Goal: Information Seeking & Learning: Learn about a topic

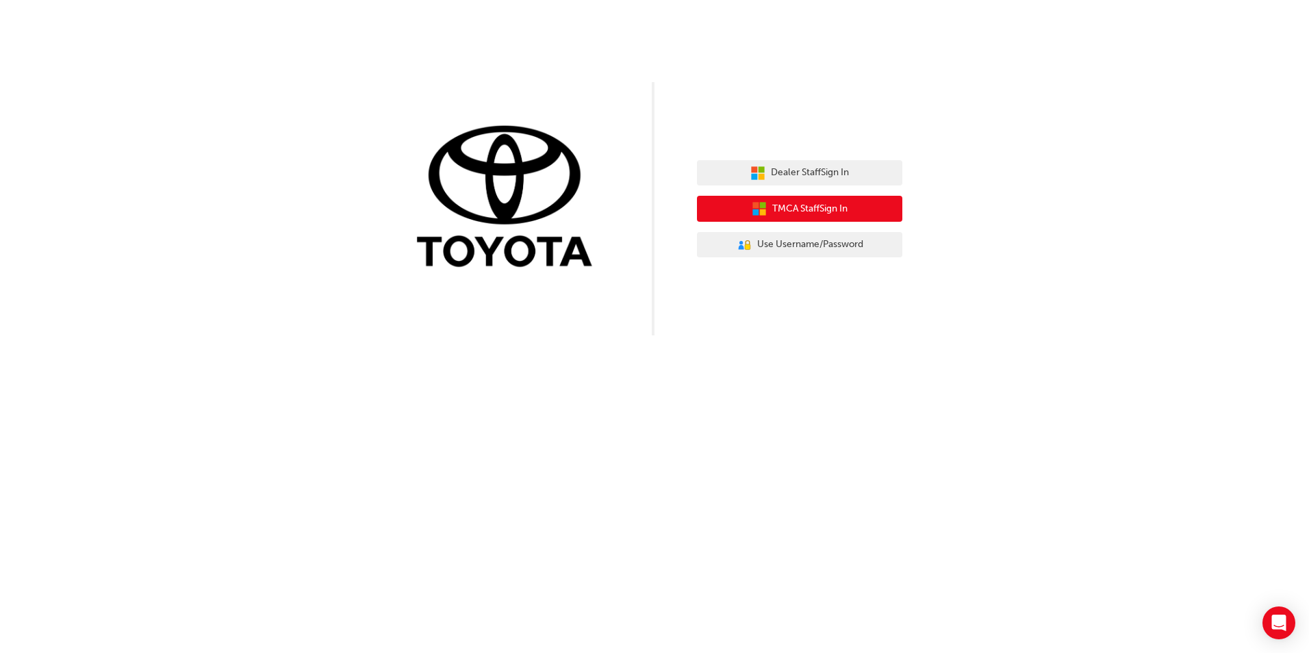
click at [840, 207] on span "TMCA Staff Sign In" at bounding box center [809, 209] width 75 height 16
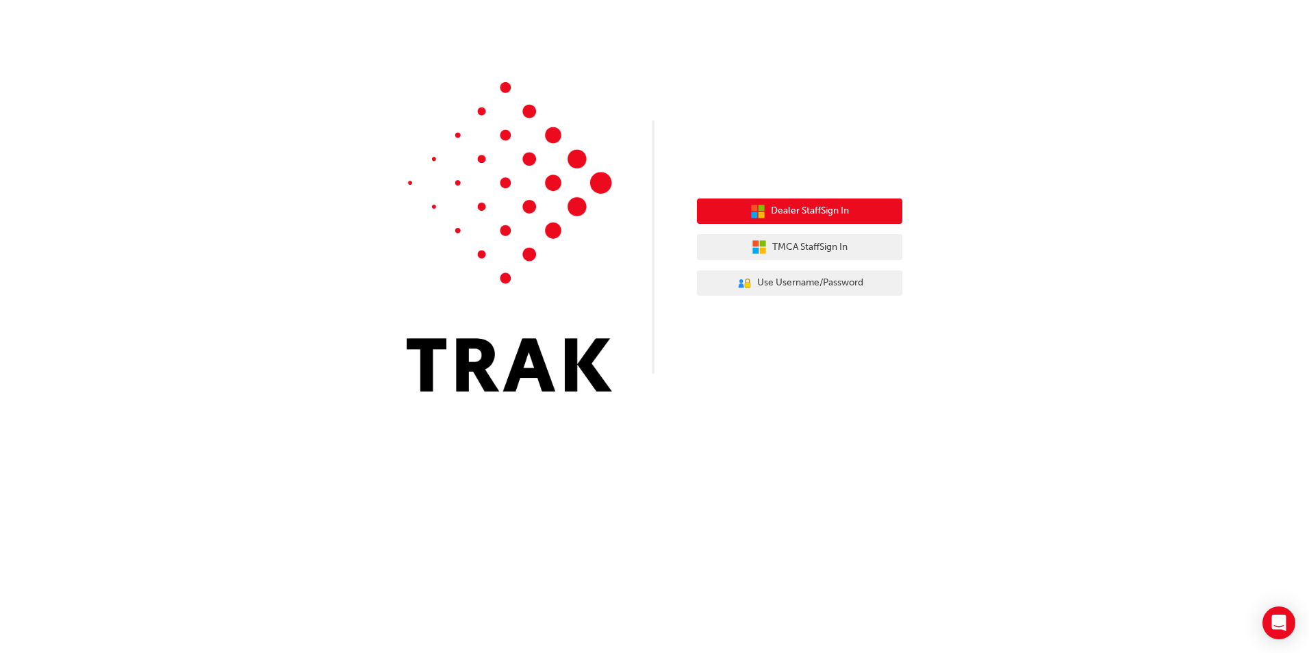
click at [753, 214] on icon "button" at bounding box center [754, 215] width 6 height 6
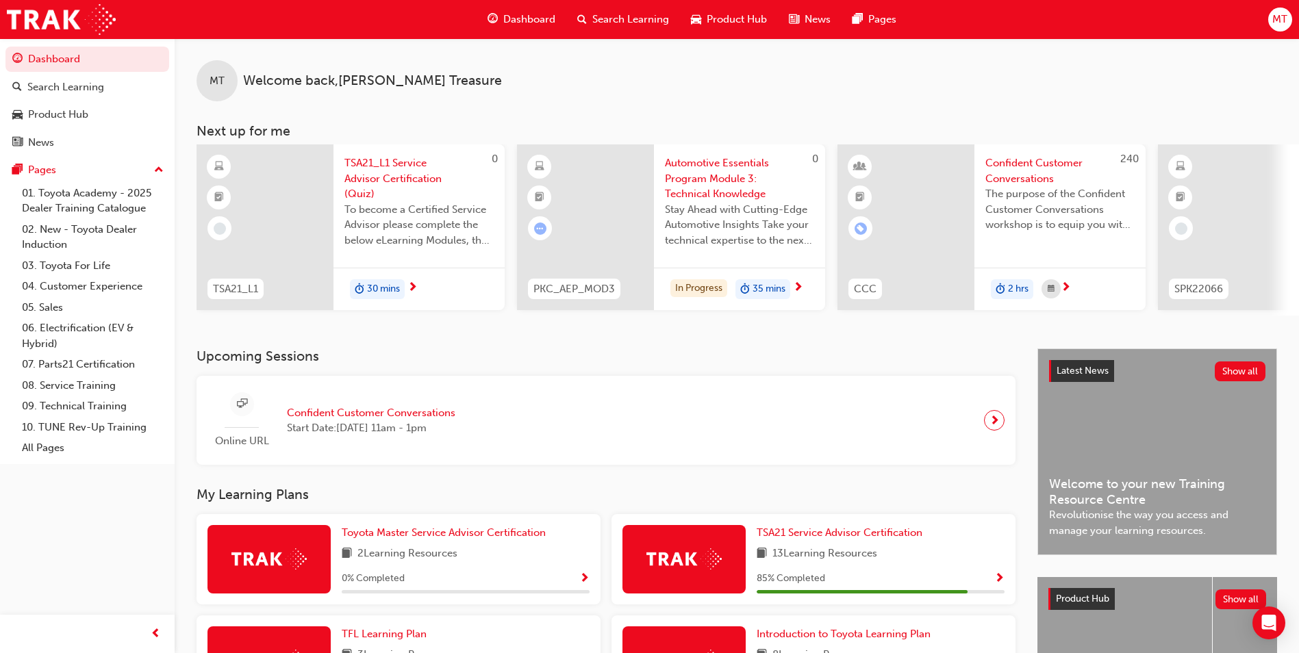
scroll to position [68, 0]
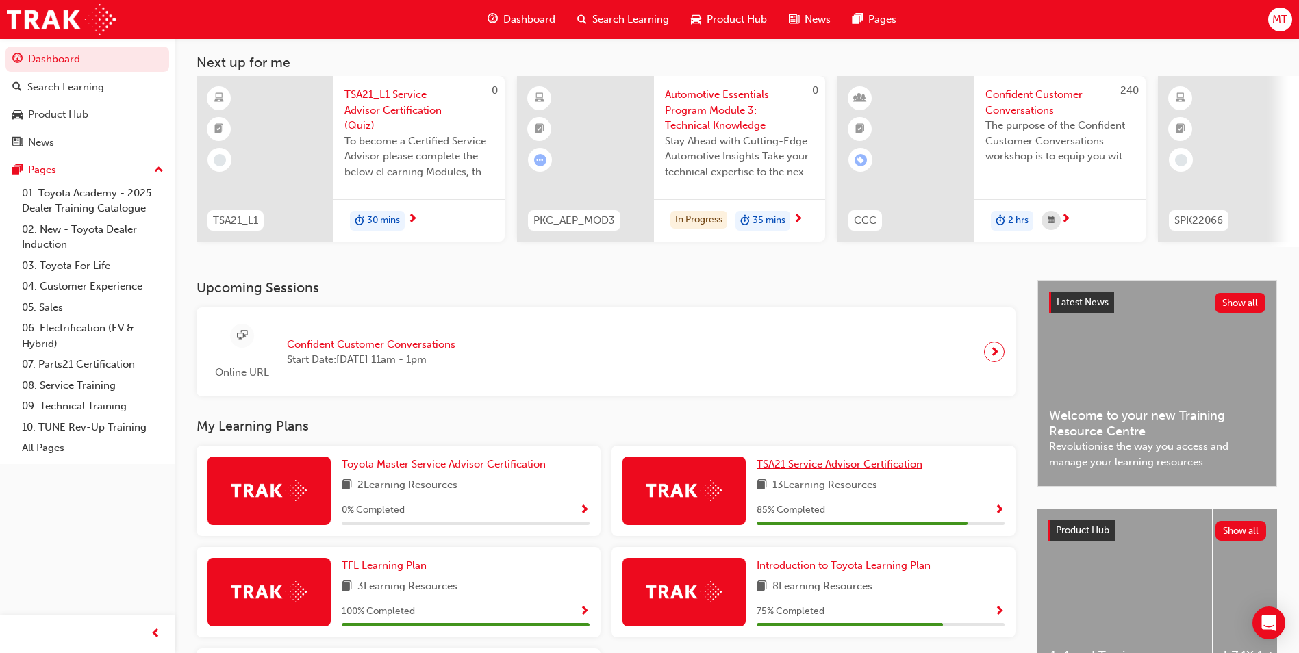
click at [834, 469] on span "TSA21 Service Advisor Certification" at bounding box center [840, 464] width 166 height 12
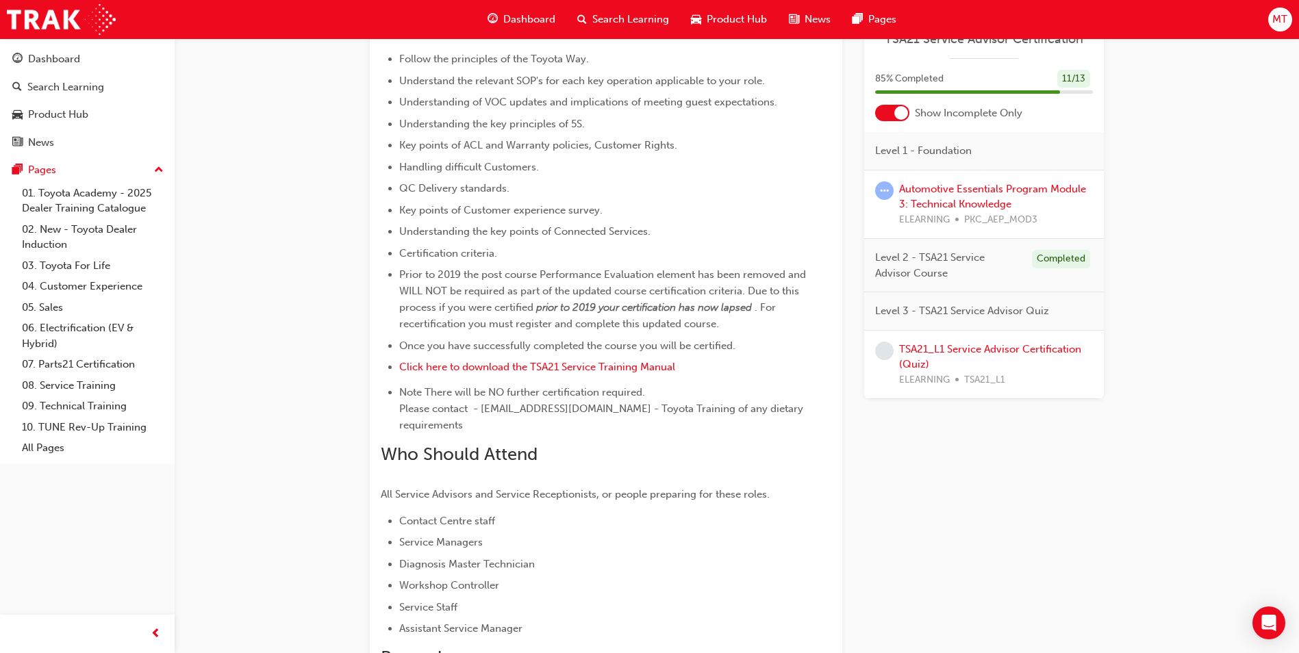
scroll to position [479, 0]
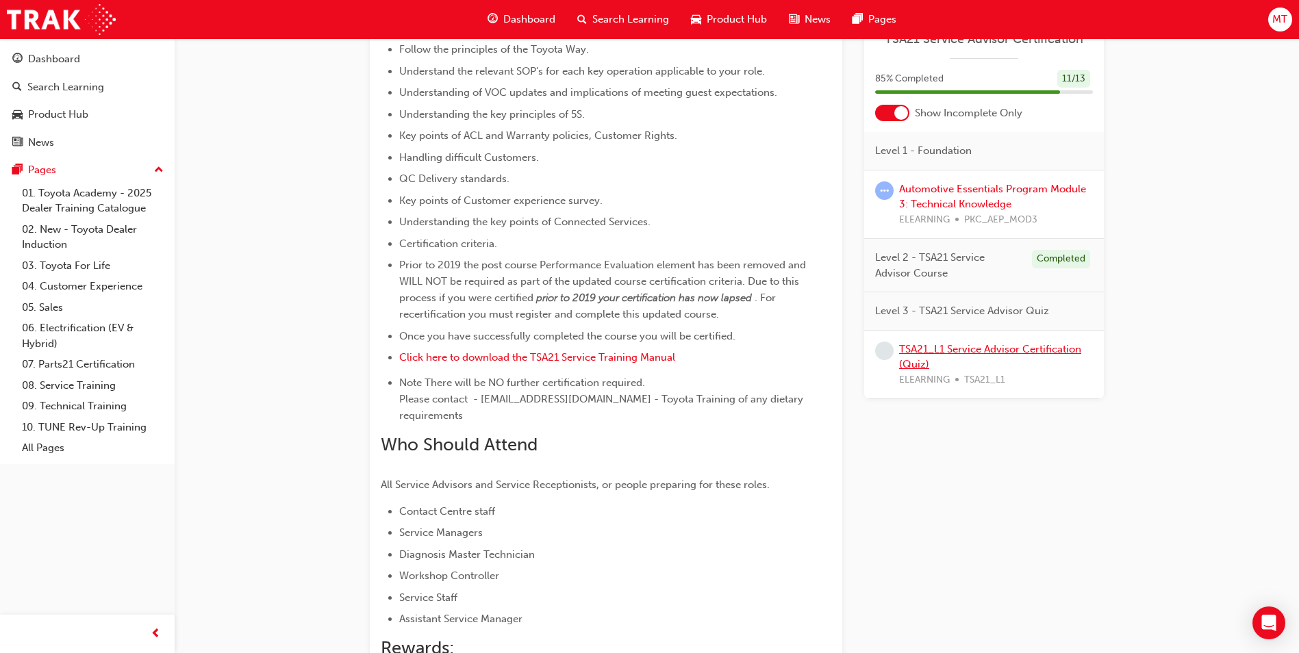
click at [961, 347] on link "TSA21_L1 Service Advisor Certification (Quiz)" at bounding box center [990, 357] width 182 height 28
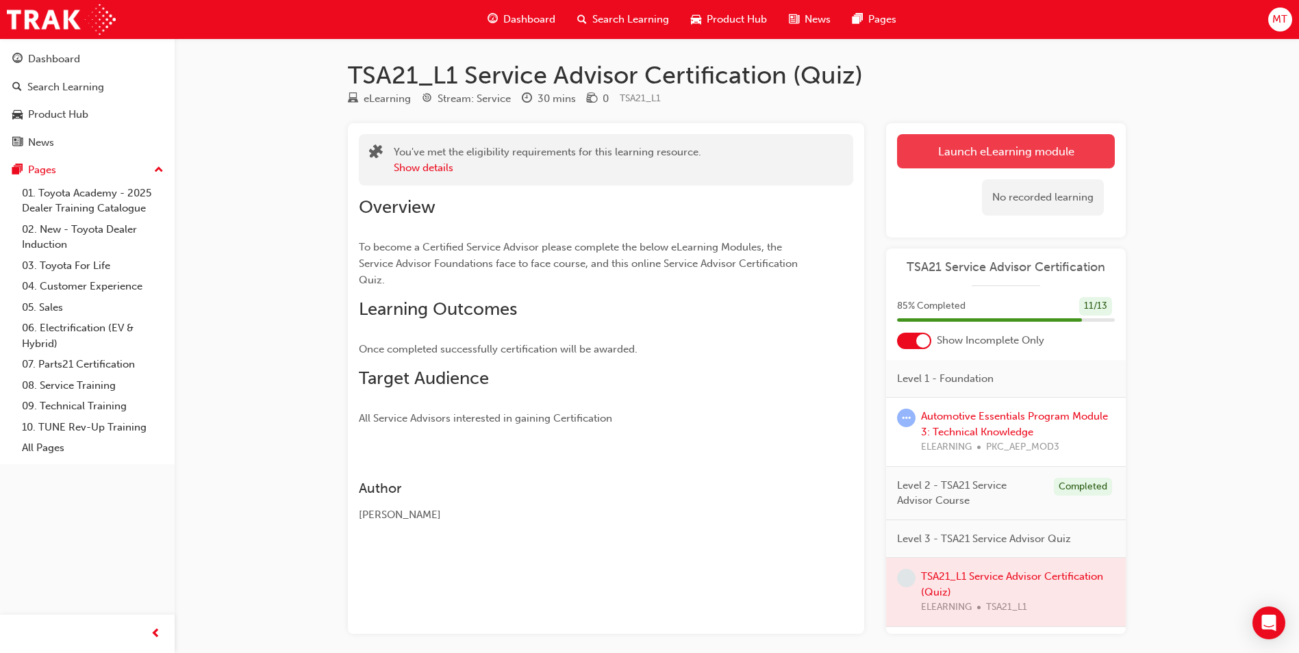
click at [1048, 154] on link "Launch eLearning module" at bounding box center [1006, 151] width 218 height 34
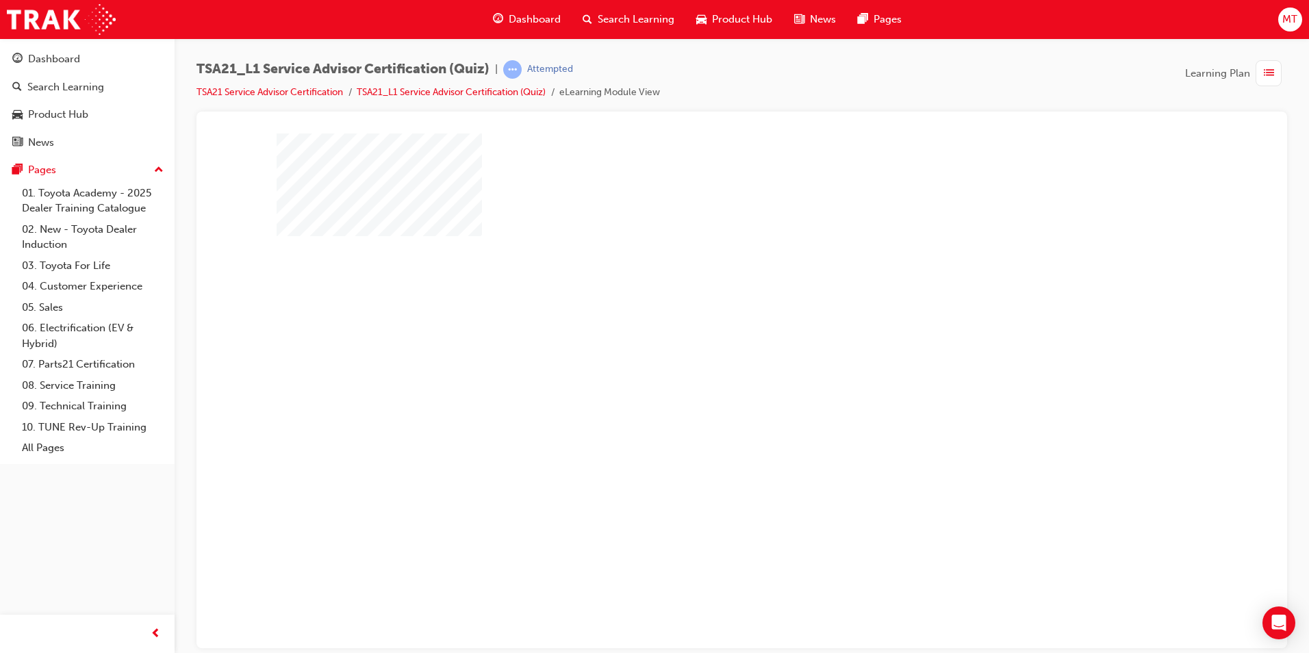
click at [703, 340] on div "play" at bounding box center [703, 340] width 0 height 0
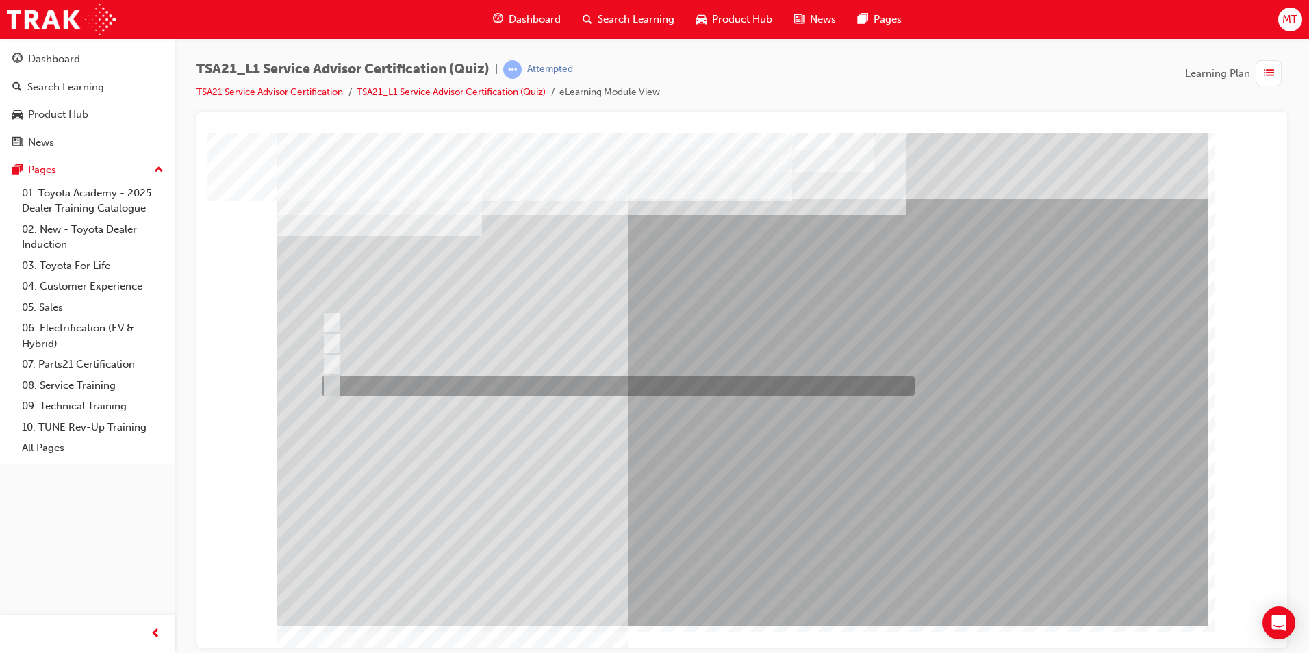
click at [528, 386] on div at bounding box center [614, 386] width 593 height 21
radio input "true"
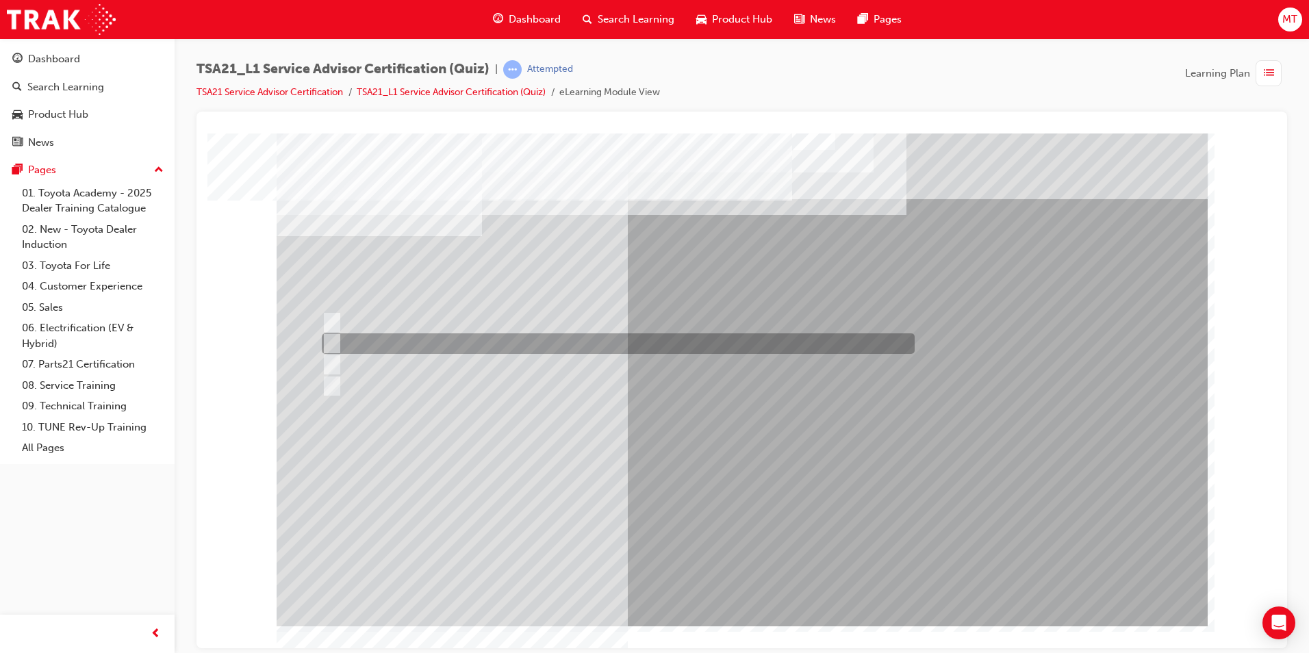
click at [531, 357] on div at bounding box center [614, 365] width 593 height 21
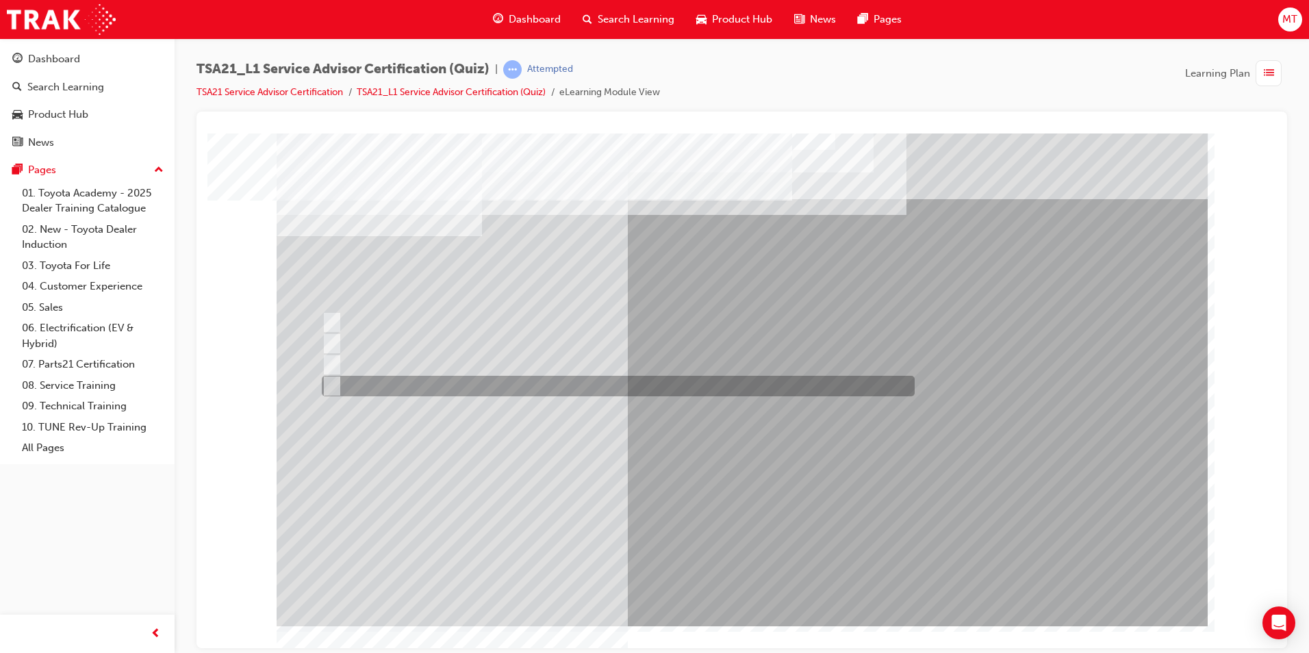
click at [441, 386] on div at bounding box center [614, 386] width 593 height 21
radio input "false"
radio input "true"
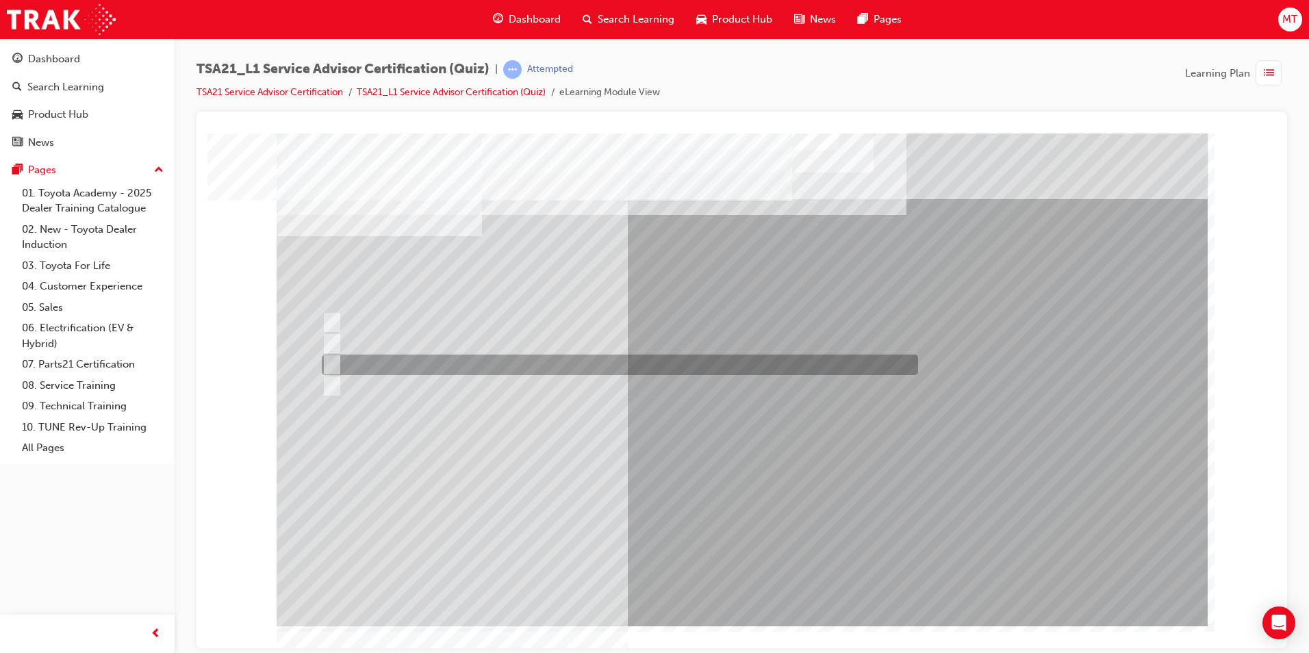
click at [528, 359] on div at bounding box center [616, 365] width 596 height 21
radio input "true"
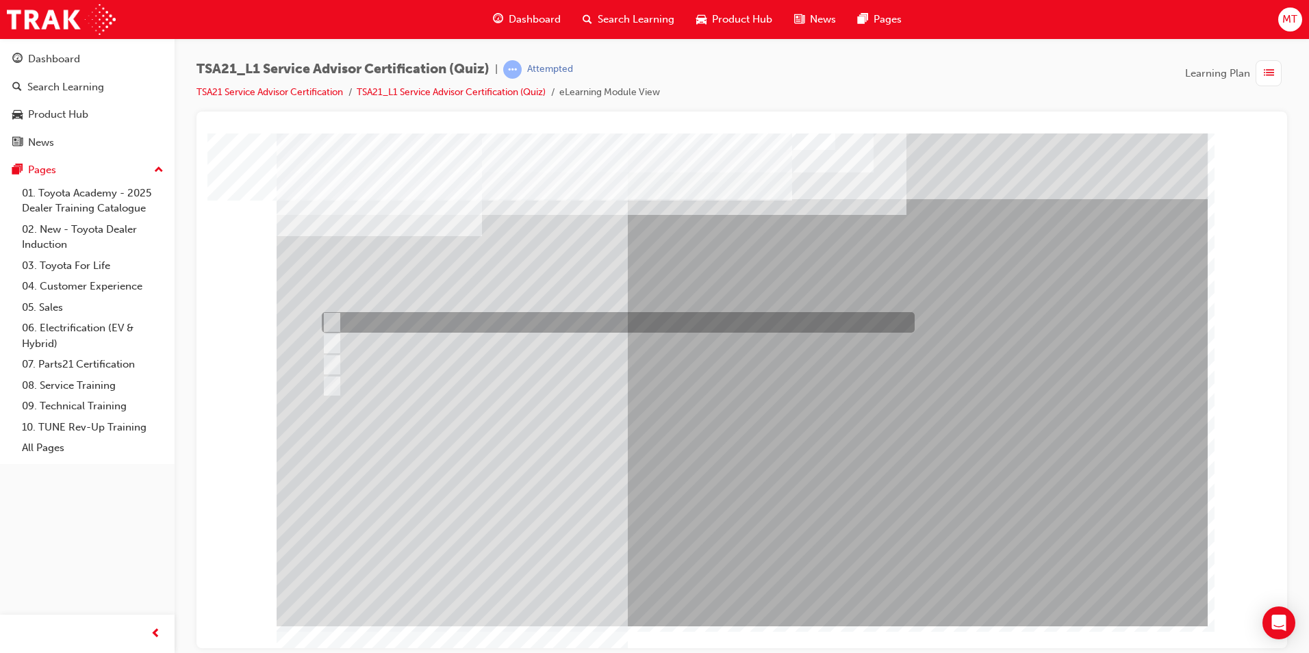
click at [468, 316] on div at bounding box center [614, 322] width 593 height 21
radio input "true"
